Goal: Task Accomplishment & Management: Manage account settings

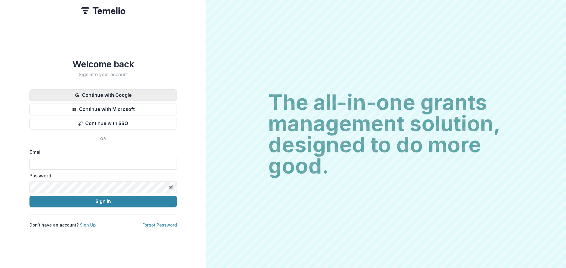
click at [108, 95] on button "Continue with Google" at bounding box center [102, 96] width 147 height 12
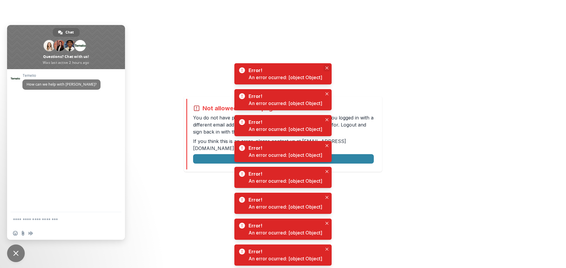
click at [326, 68] on icon "Close" at bounding box center [326, 68] width 3 height 3
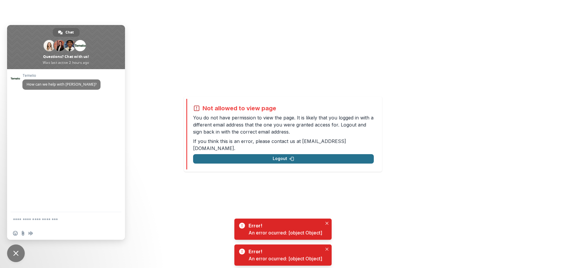
click at [290, 158] on polyline "button" at bounding box center [290, 158] width 1 height 1
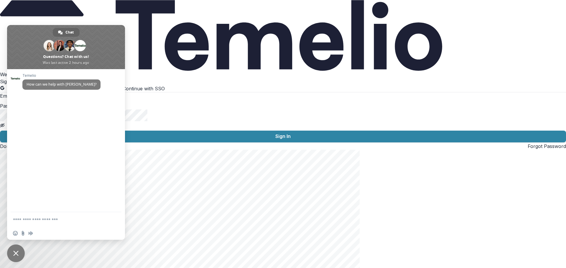
click at [167, 71] on div "Welcome back Sign into your account Continue with Google Continue with Microsof…" at bounding box center [283, 110] width 566 height 79
click at [187, 71] on div "Welcome back Sign into your account Continue with Google Continue with Microsof…" at bounding box center [283, 110] width 566 height 79
click at [20, 251] on span "Close chat" at bounding box center [16, 254] width 18 height 18
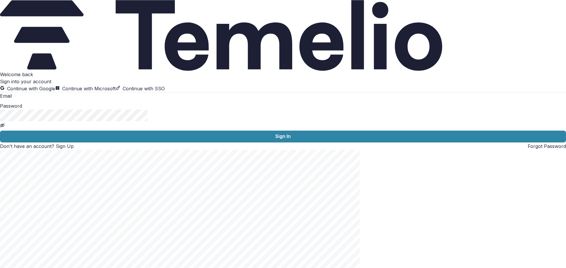
click at [59, 100] on input at bounding box center [35, 96] width 47 height 7
type input "**********"
click at [4, 126] on icon "Toggle password visibility" at bounding box center [2, 125] width 3 height 2
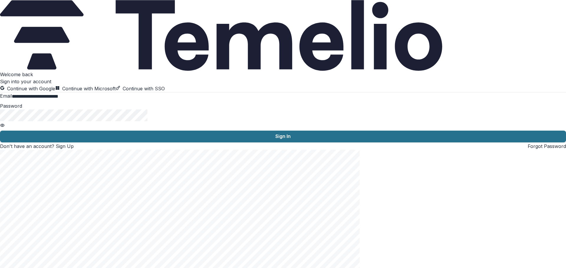
click at [150, 143] on button "Sign In" at bounding box center [283, 137] width 566 height 12
